Goal: Information Seeking & Learning: Learn about a topic

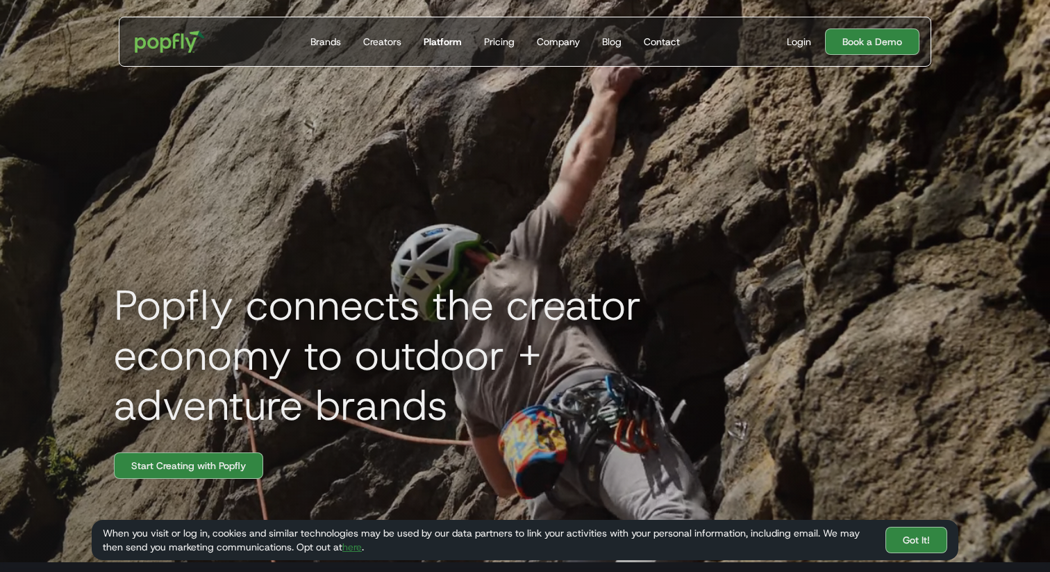
click at [426, 53] on link "Platform" at bounding box center [442, 41] width 49 height 49
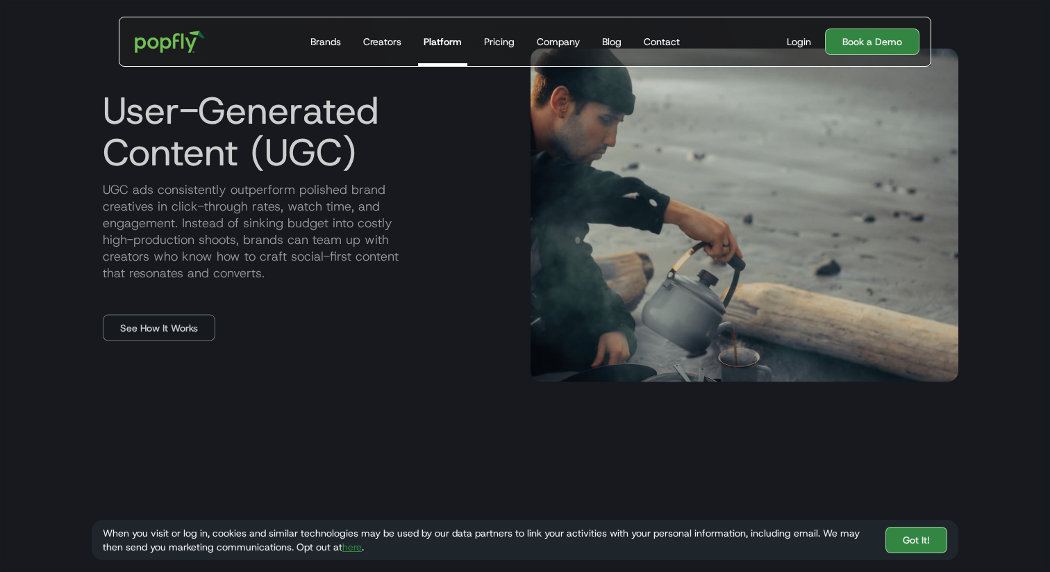
scroll to position [739, 0]
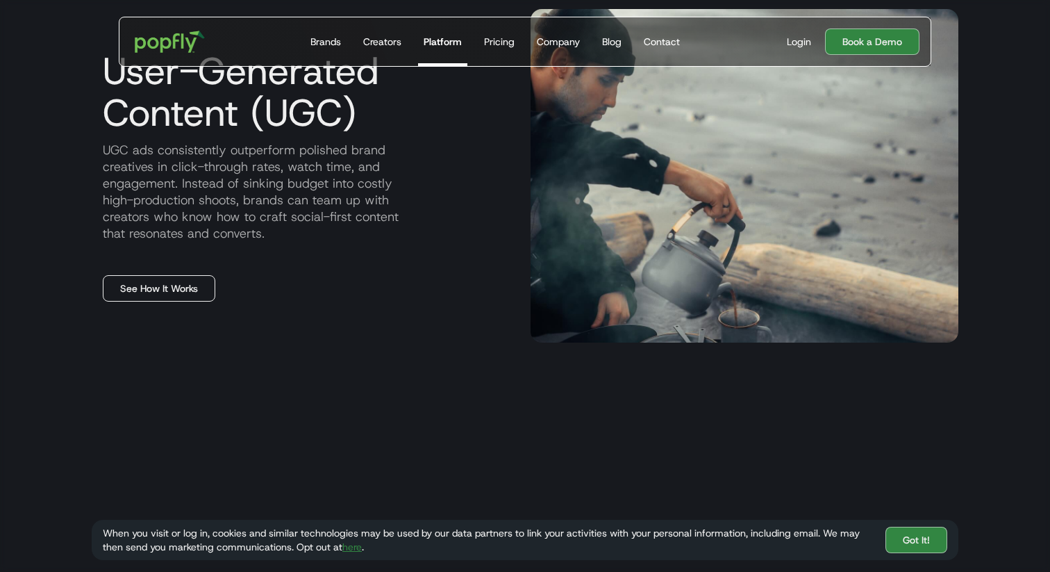
click at [192, 286] on link "See How It Works" at bounding box center [159, 288] width 113 height 26
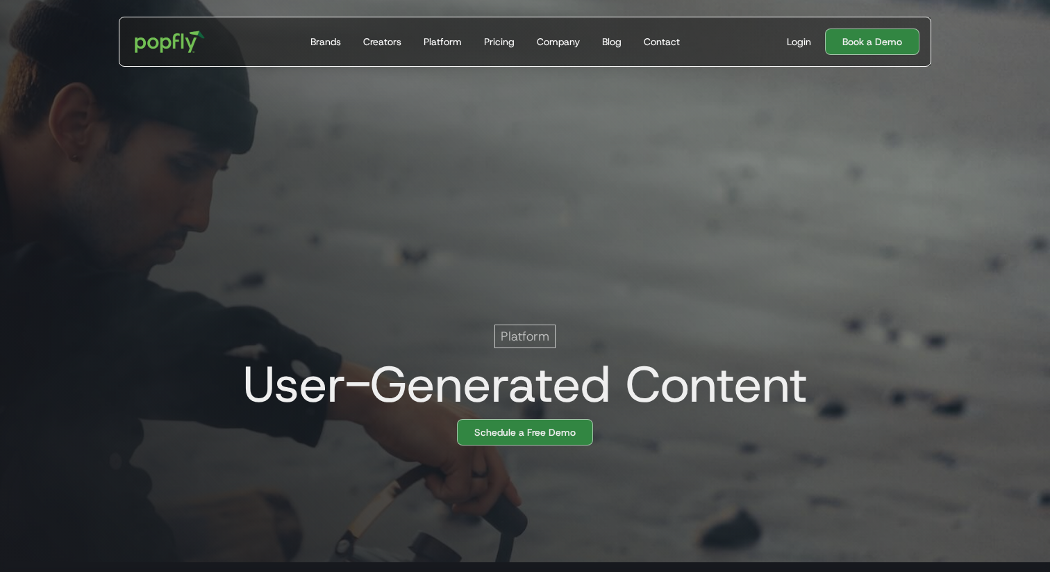
scroll to position [0, 28]
